Goal: Information Seeking & Learning: Learn about a topic

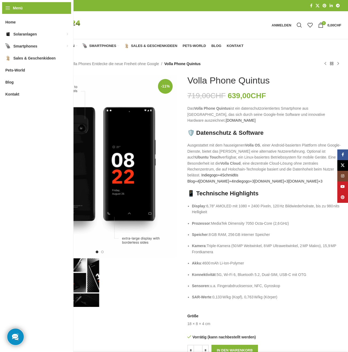
drag, startPoint x: 272, startPoint y: 109, endPoint x: 259, endPoint y: 110, distance: 12.9
click at [271, 110] on span "Das Volla Phone Quintus ist ein datenschutzorientiertes Smartphone aus Deutschl…" at bounding box center [256, 114] width 138 height 16
click at [239, 233] on span "8 GB RAM, 256 GB interner Speicher" at bounding box center [239, 235] width 61 height 4
click at [170, 165] on div "Next slide" at bounding box center [169, 166] width 13 height 13
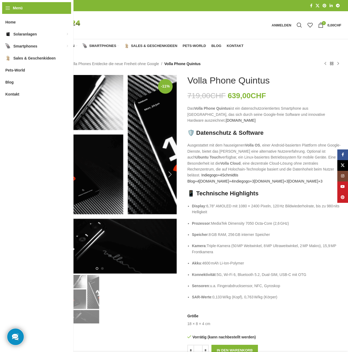
click at [169, 176] on div "Next slide" at bounding box center [169, 174] width 13 height 13
click at [169, 175] on div "Next slide" at bounding box center [169, 174] width 13 height 13
click at [72, 120] on img "2 / 2" at bounding box center [100, 174] width 154 height 199
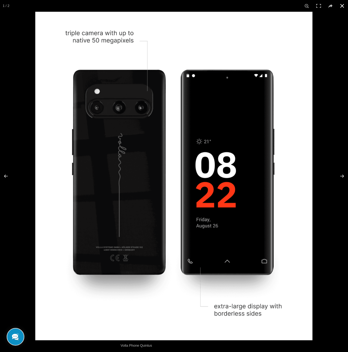
click at [342, 6] on button at bounding box center [342, 6] width 12 height 12
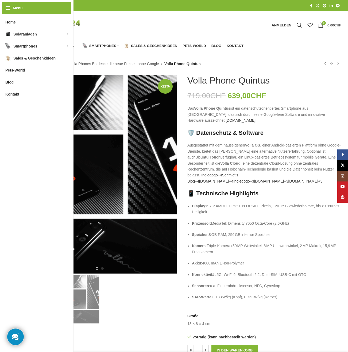
click at [131, 63] on link "Volla Phones Entdecke die neue Freiheit ohne Google" at bounding box center [114, 64] width 90 height 6
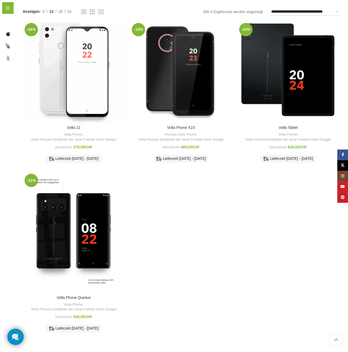
scroll to position [56, 0]
